Goal: Information Seeking & Learning: Learn about a topic

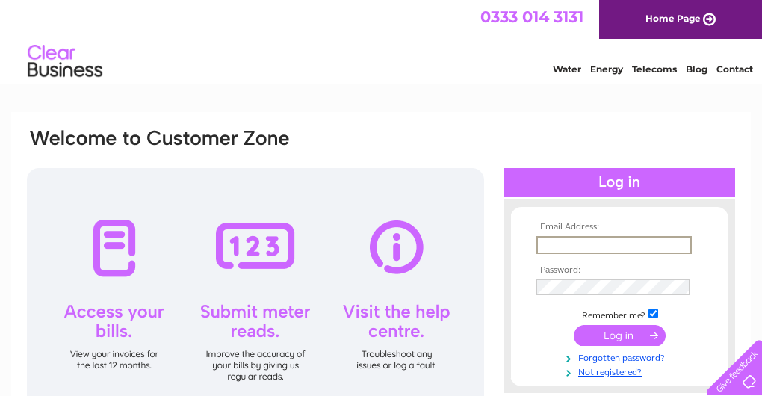
click at [568, 245] on input "text" at bounding box center [613, 245] width 155 height 18
type input "broomburnwines@yahoo.com"
click at [574, 325] on input "submit" at bounding box center [620, 335] width 92 height 21
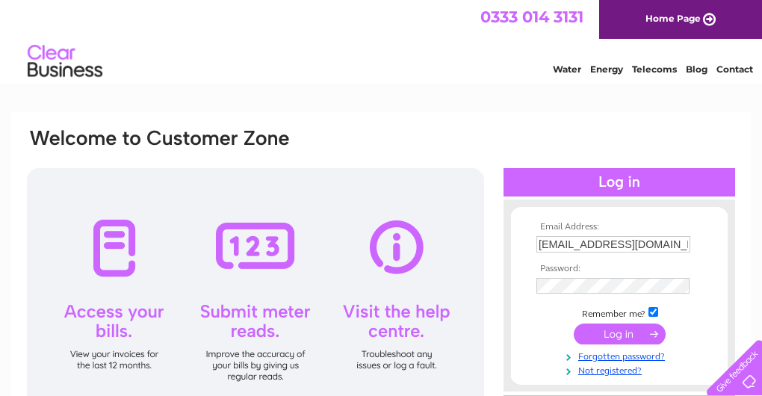
click at [614, 336] on input "submit" at bounding box center [620, 333] width 92 height 21
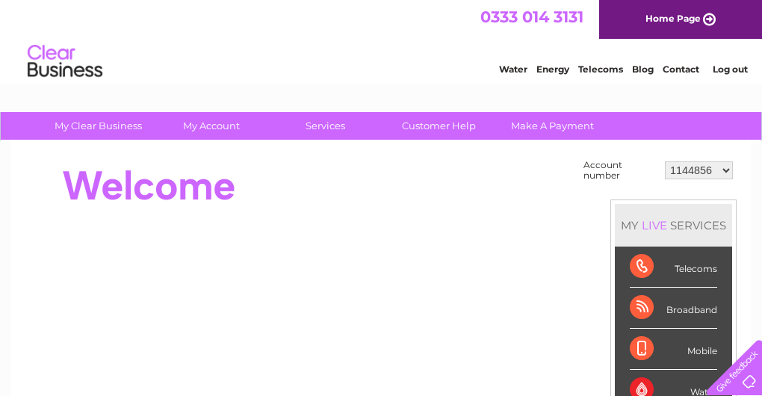
click at [725, 167] on select "1144856 30275905" at bounding box center [699, 170] width 68 height 18
select select "30275905"
click at [666, 161] on select "1144856 30275905" at bounding box center [699, 170] width 68 height 18
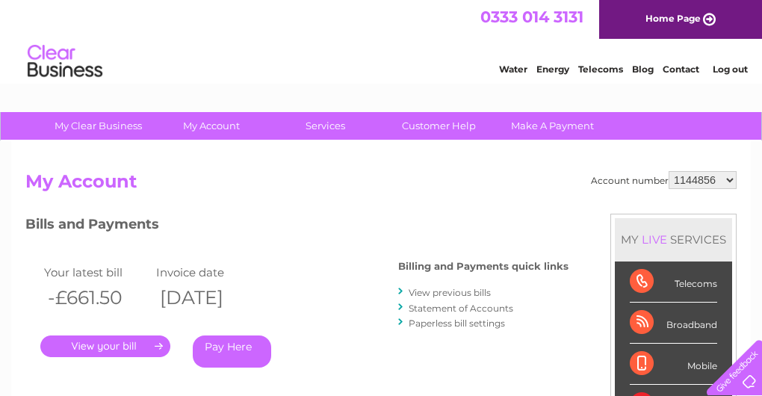
click at [729, 179] on select "1144856 30275905" at bounding box center [702, 180] width 68 height 18
select select "30275905"
click at [670, 171] on select "1144856 30275905" at bounding box center [702, 180] width 68 height 18
click at [432, 293] on link "View previous bills" at bounding box center [450, 292] width 82 height 11
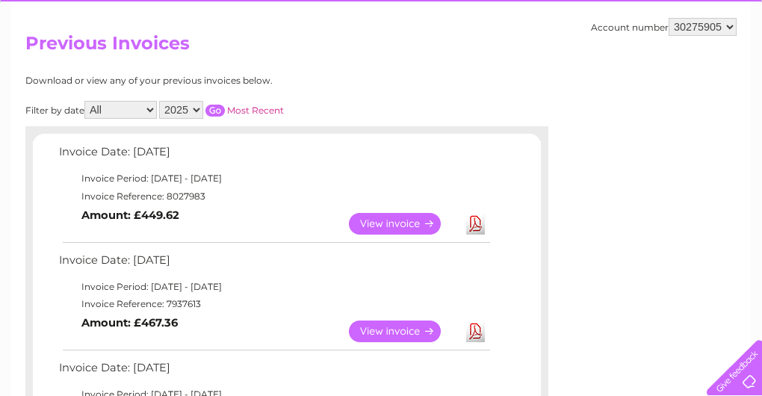
scroll to position [149, 0]
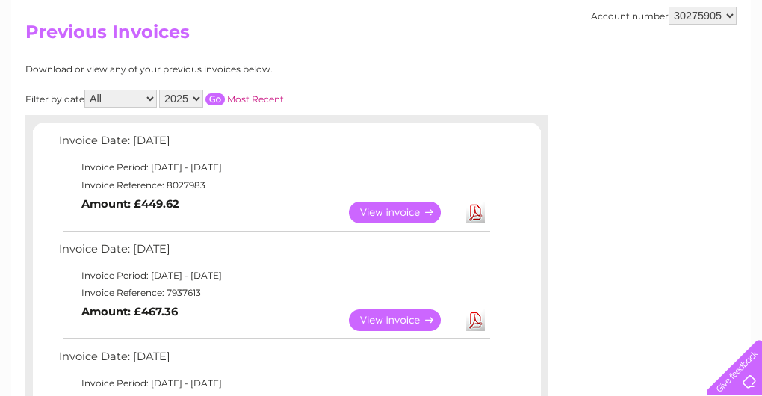
click at [382, 317] on link "View" at bounding box center [404, 320] width 110 height 22
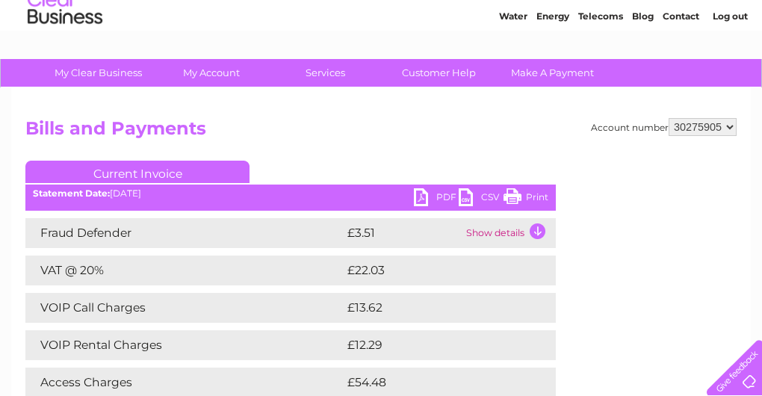
scroll to position [75, 0]
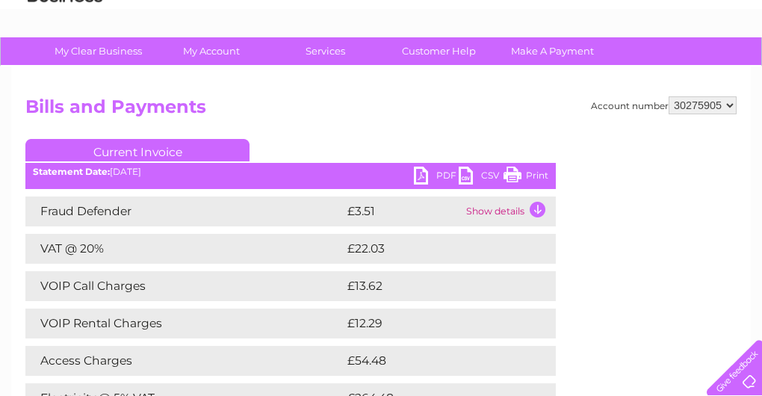
click at [532, 207] on td "Show details" at bounding box center [508, 211] width 93 height 30
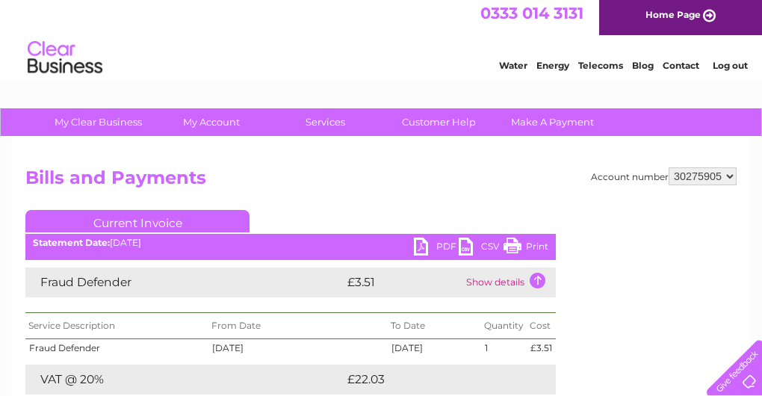
scroll to position [0, 0]
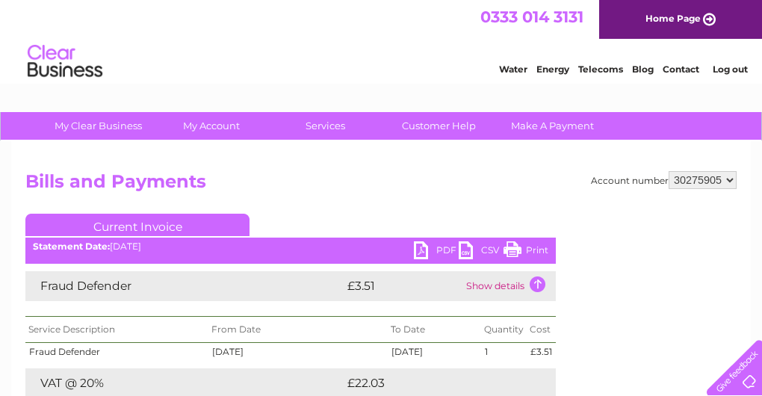
click at [99, 287] on td "Fraud Defender" at bounding box center [184, 286] width 318 height 30
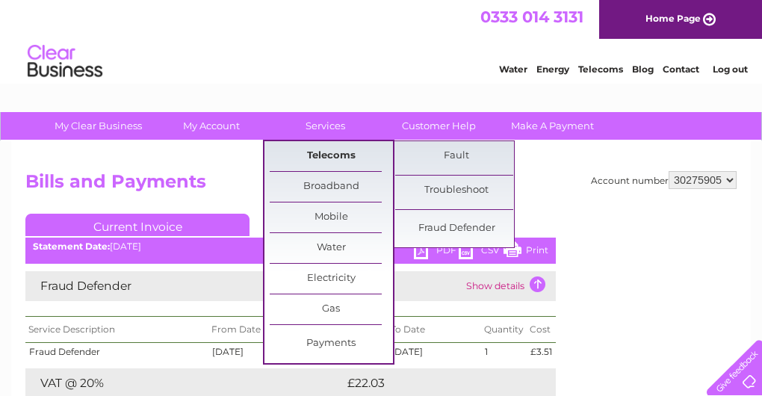
click at [320, 152] on link "Telecoms" at bounding box center [331, 156] width 123 height 30
click at [460, 226] on link "Fraud Defender" at bounding box center [456, 229] width 123 height 30
click at [470, 226] on link "Fraud Defender" at bounding box center [456, 229] width 123 height 30
click at [471, 226] on link "Fraud Defender" at bounding box center [456, 229] width 123 height 30
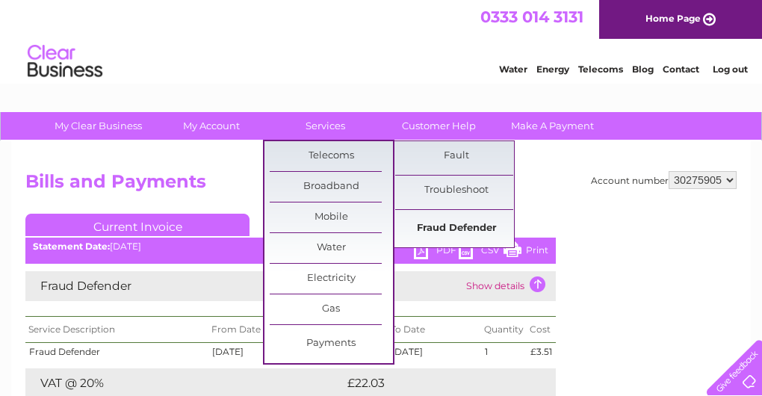
click at [471, 223] on link "Fraud Defender" at bounding box center [456, 229] width 123 height 30
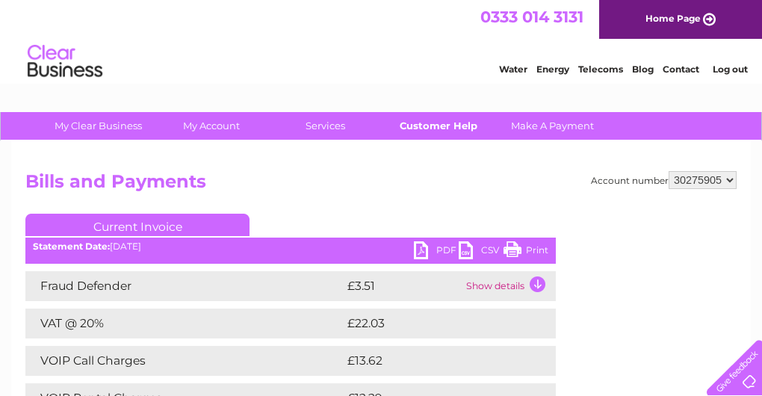
click at [422, 123] on link "Customer Help" at bounding box center [438, 126] width 123 height 28
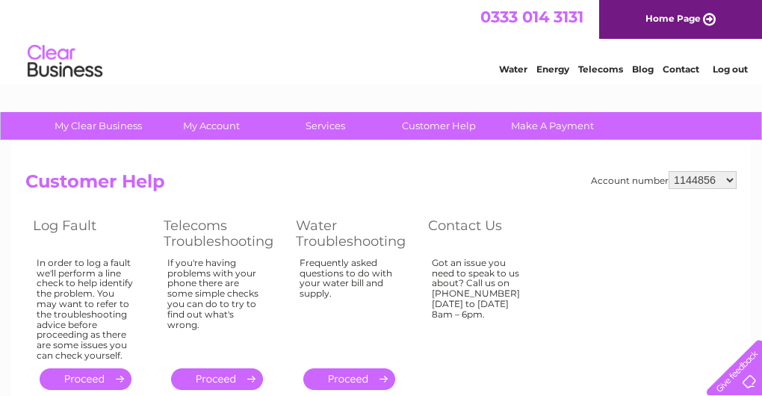
click at [682, 62] on li "Contact" at bounding box center [680, 67] width 37 height 15
click at [682, 66] on link "Contact" at bounding box center [680, 68] width 37 height 11
